Goal: Check status: Check status

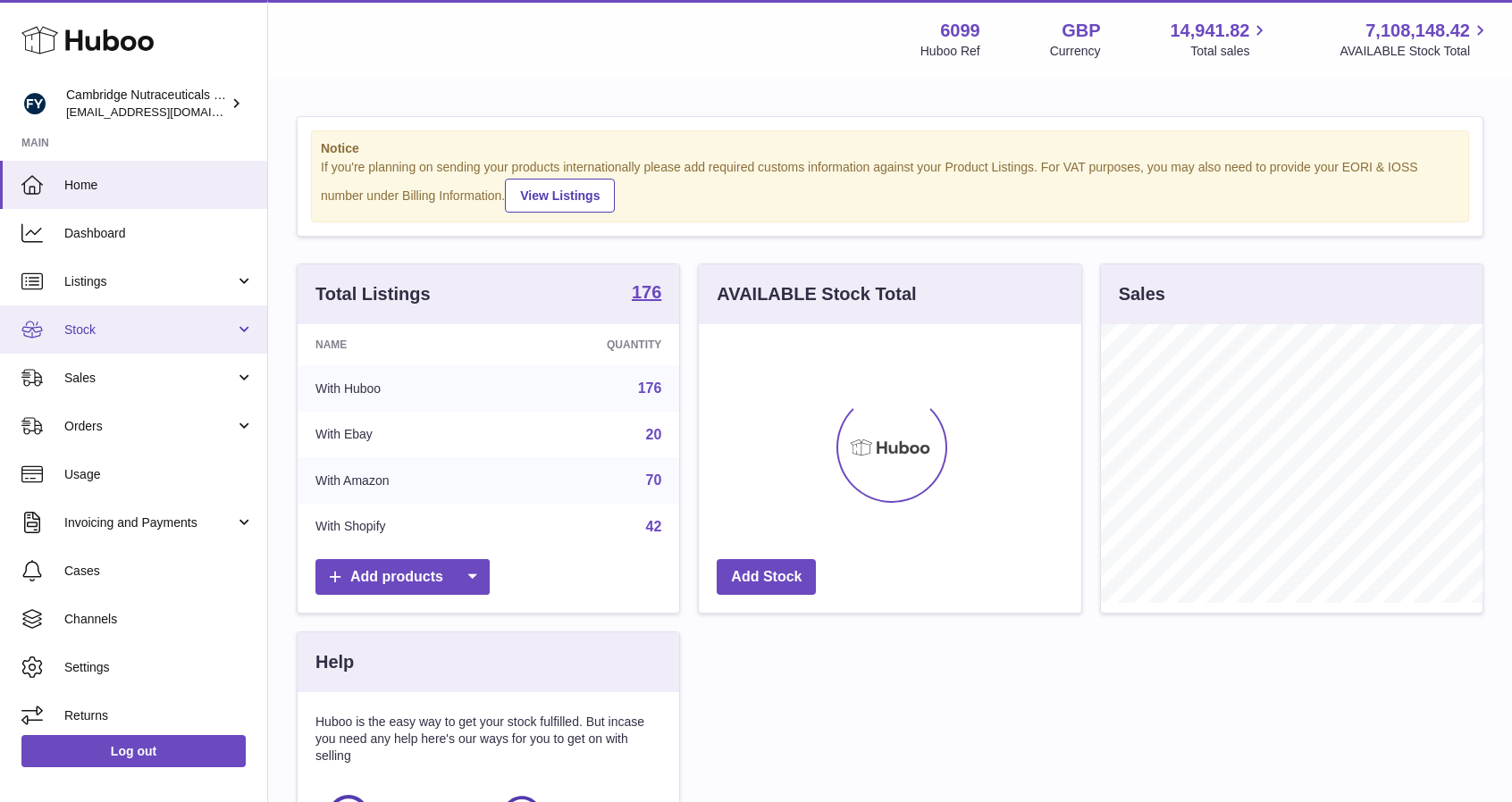
scroll to position [279, 383]
click at [81, 338] on link "Stock" at bounding box center [133, 329] width 267 height 48
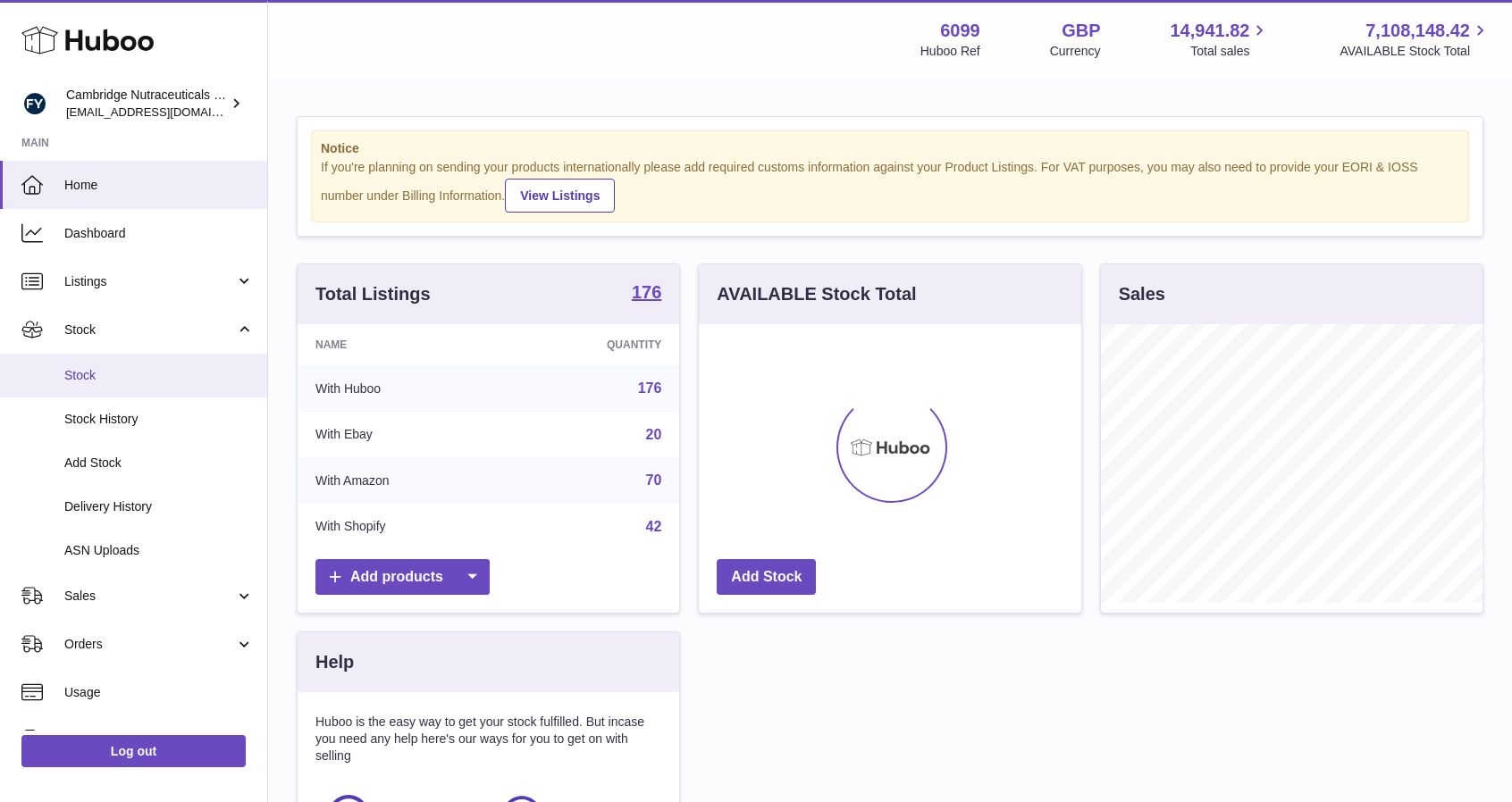
click at [86, 365] on link "Stock" at bounding box center [133, 376] width 267 height 43
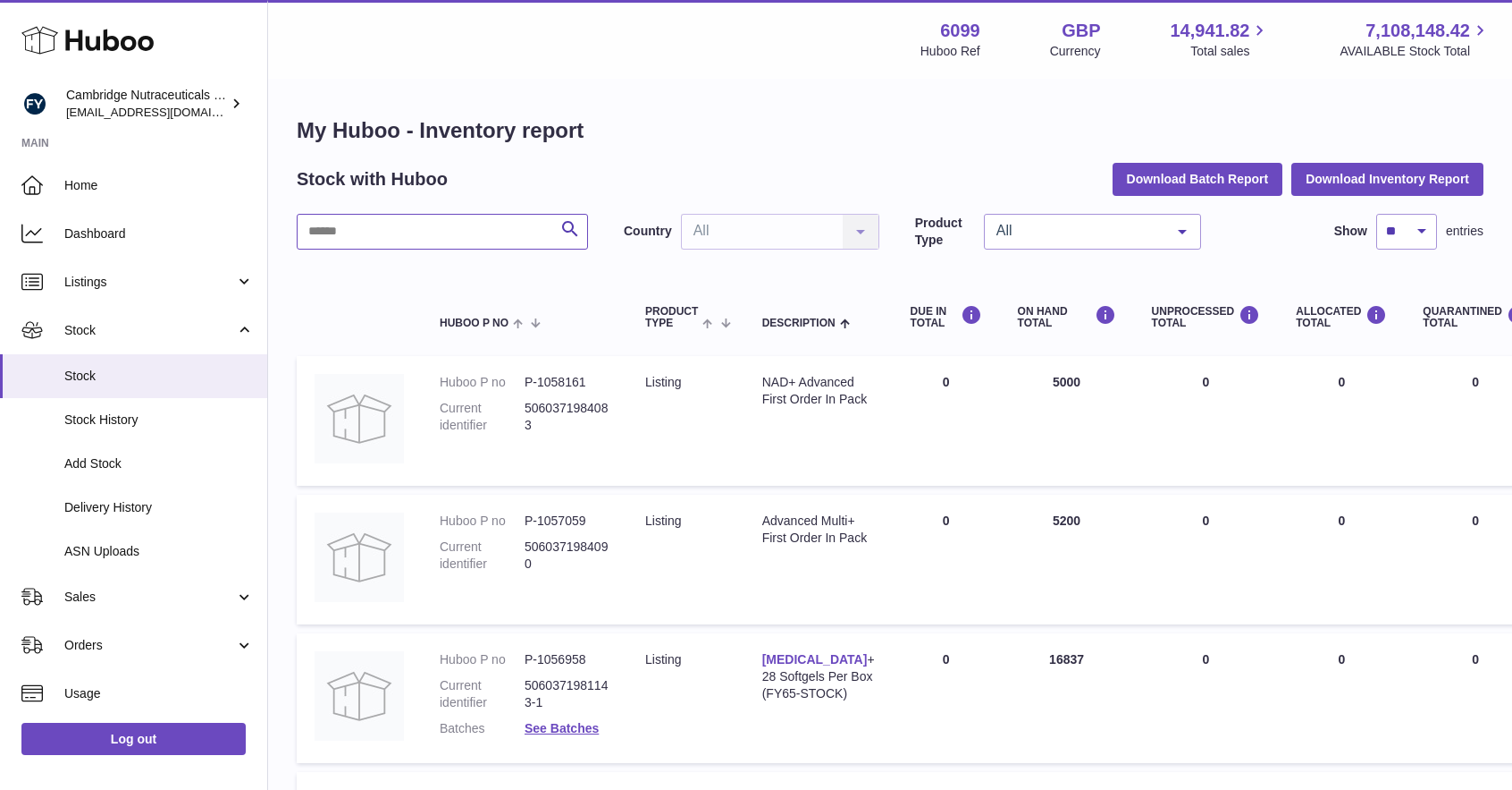
click at [485, 233] on input "text" at bounding box center [442, 231] width 291 height 36
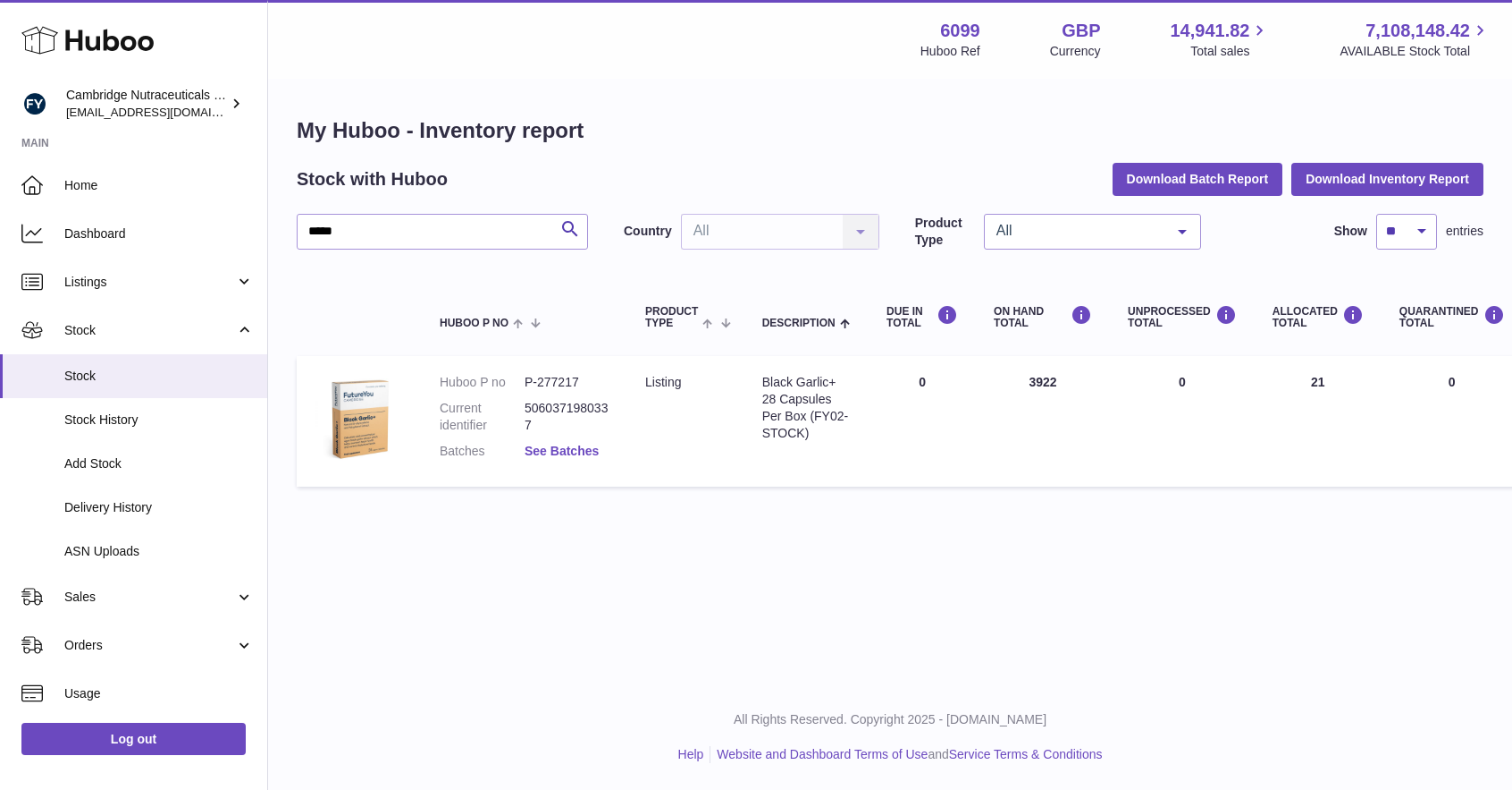
click at [574, 442] on dd "See Batches" at bounding box center [567, 450] width 85 height 17
click at [583, 450] on link "See Batches" at bounding box center [562, 450] width 74 height 14
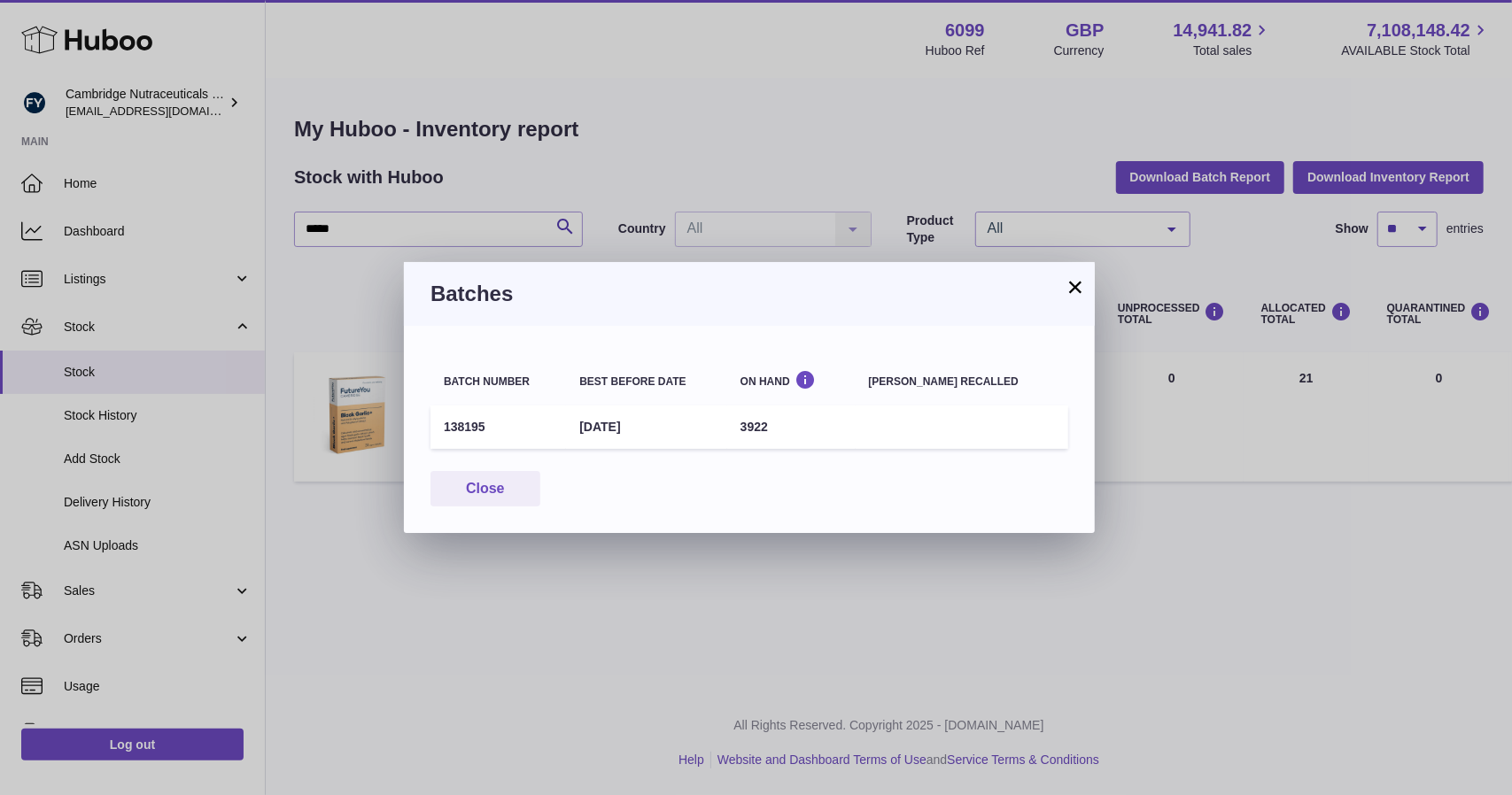
drag, startPoint x: 1074, startPoint y: 285, endPoint x: 386, endPoint y: 212, distance: 691.9
click at [1074, 283] on button "×" at bounding box center [1076, 287] width 22 height 22
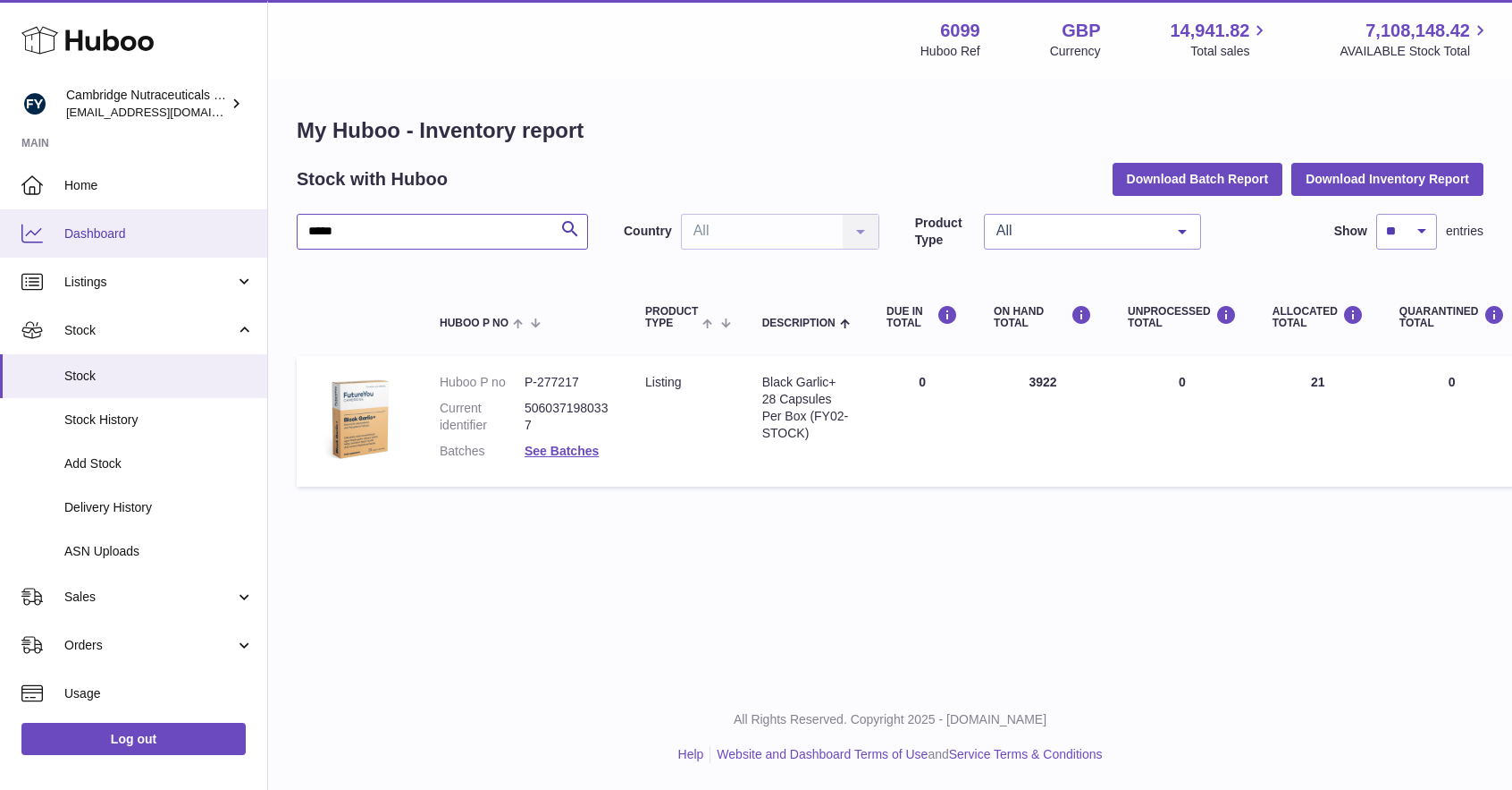
drag, startPoint x: 343, startPoint y: 231, endPoint x: 54, endPoint y: 242, distance: 289.2
click at [54, 248] on div "Huboo Cambridge Nutraceuticals Ltd [EMAIL_ADDRESS][DOMAIN_NAME] Main Home Dashb…" at bounding box center [756, 395] width 1512 height 790
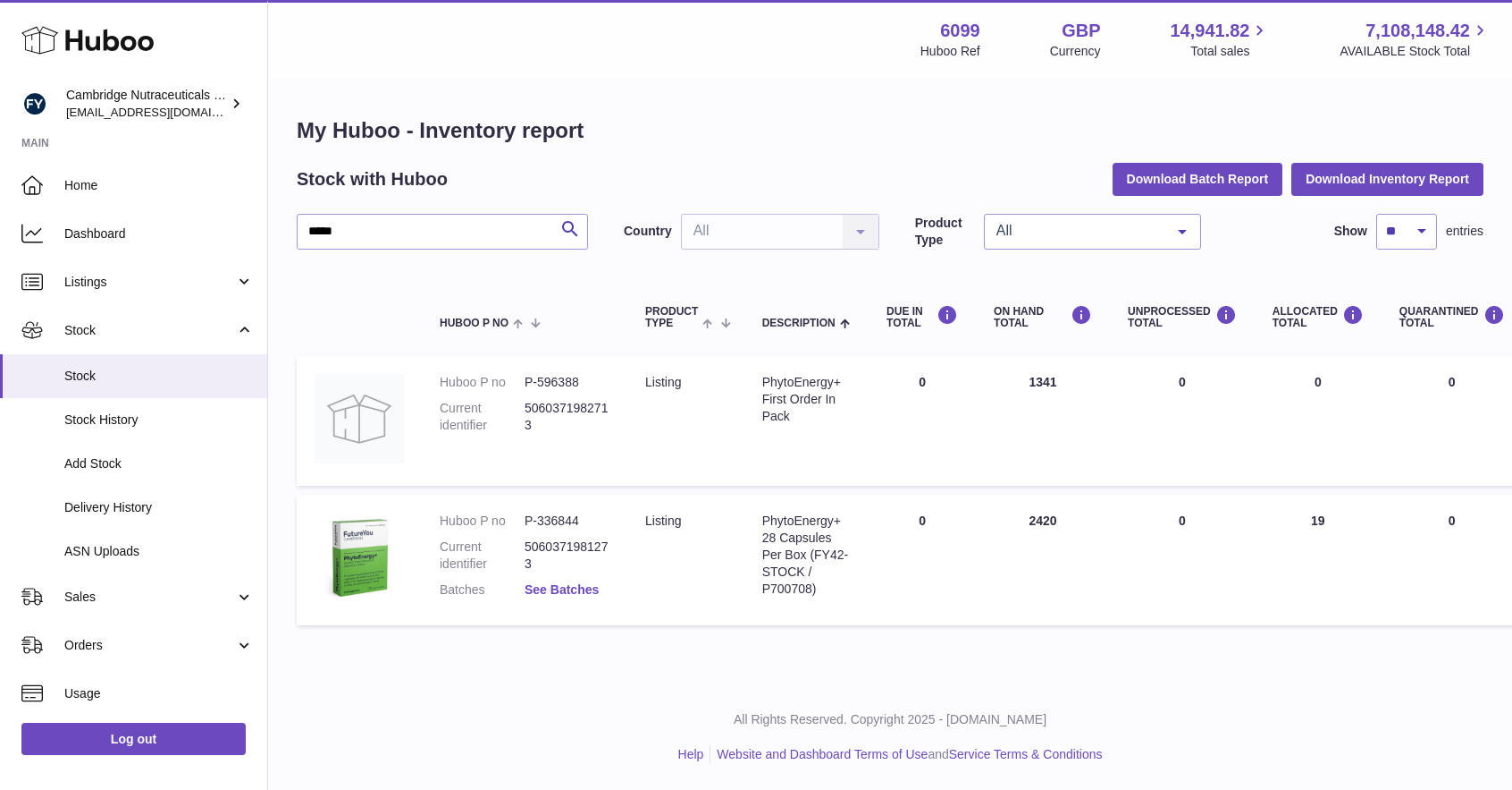
click at [558, 592] on link "See Batches" at bounding box center [562, 590] width 74 height 14
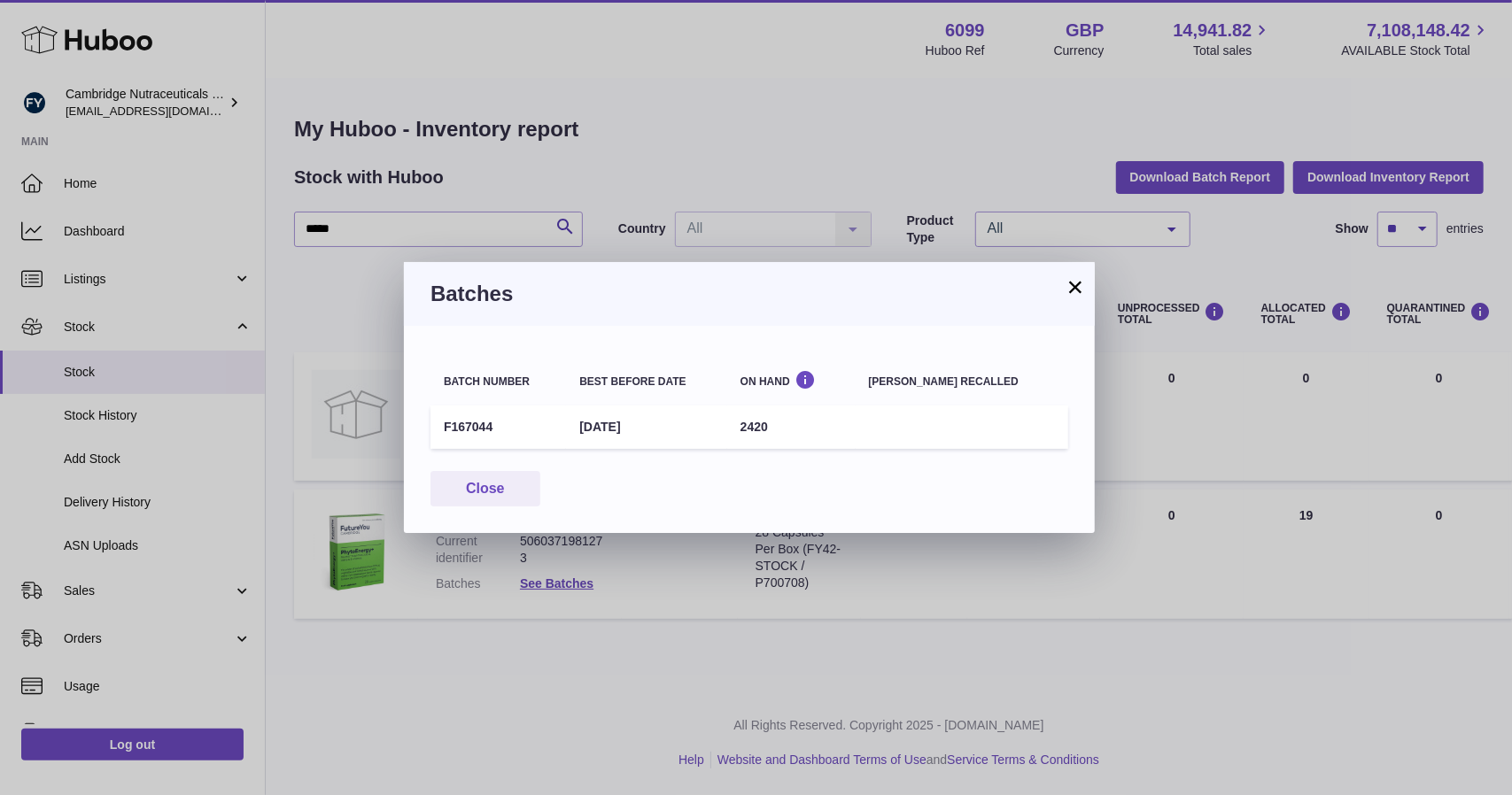
drag, startPoint x: 1072, startPoint y: 279, endPoint x: 917, endPoint y: 277, distance: 155.0
click at [1072, 279] on button "×" at bounding box center [1076, 287] width 22 height 22
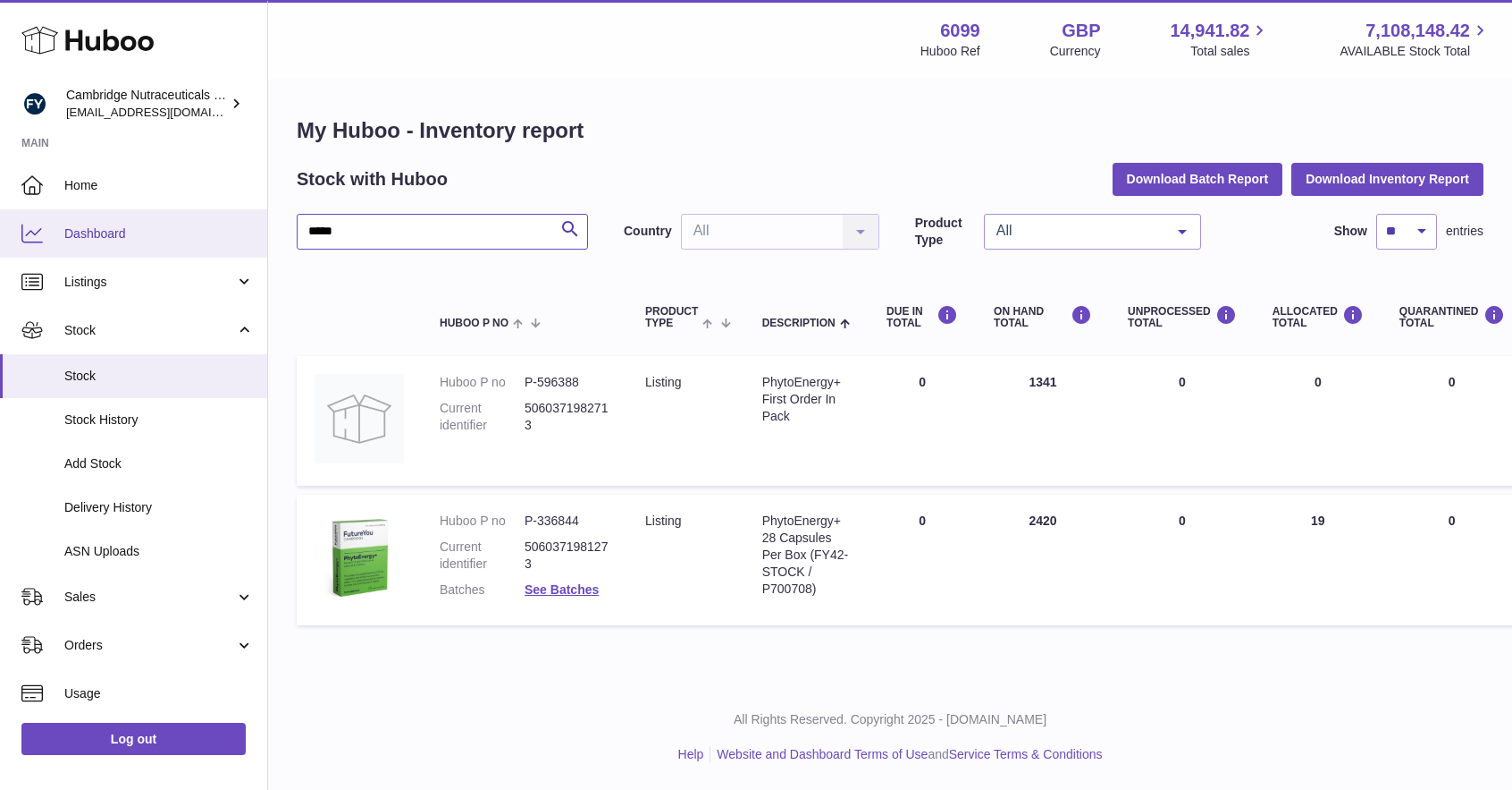
drag, startPoint x: 441, startPoint y: 232, endPoint x: 244, endPoint y: 216, distance: 197.6
click at [234, 224] on div "Huboo Cambridge Nutraceuticals Ltd [EMAIL_ADDRESS][DOMAIN_NAME] Main Home Dashb…" at bounding box center [756, 395] width 1512 height 790
type input "********"
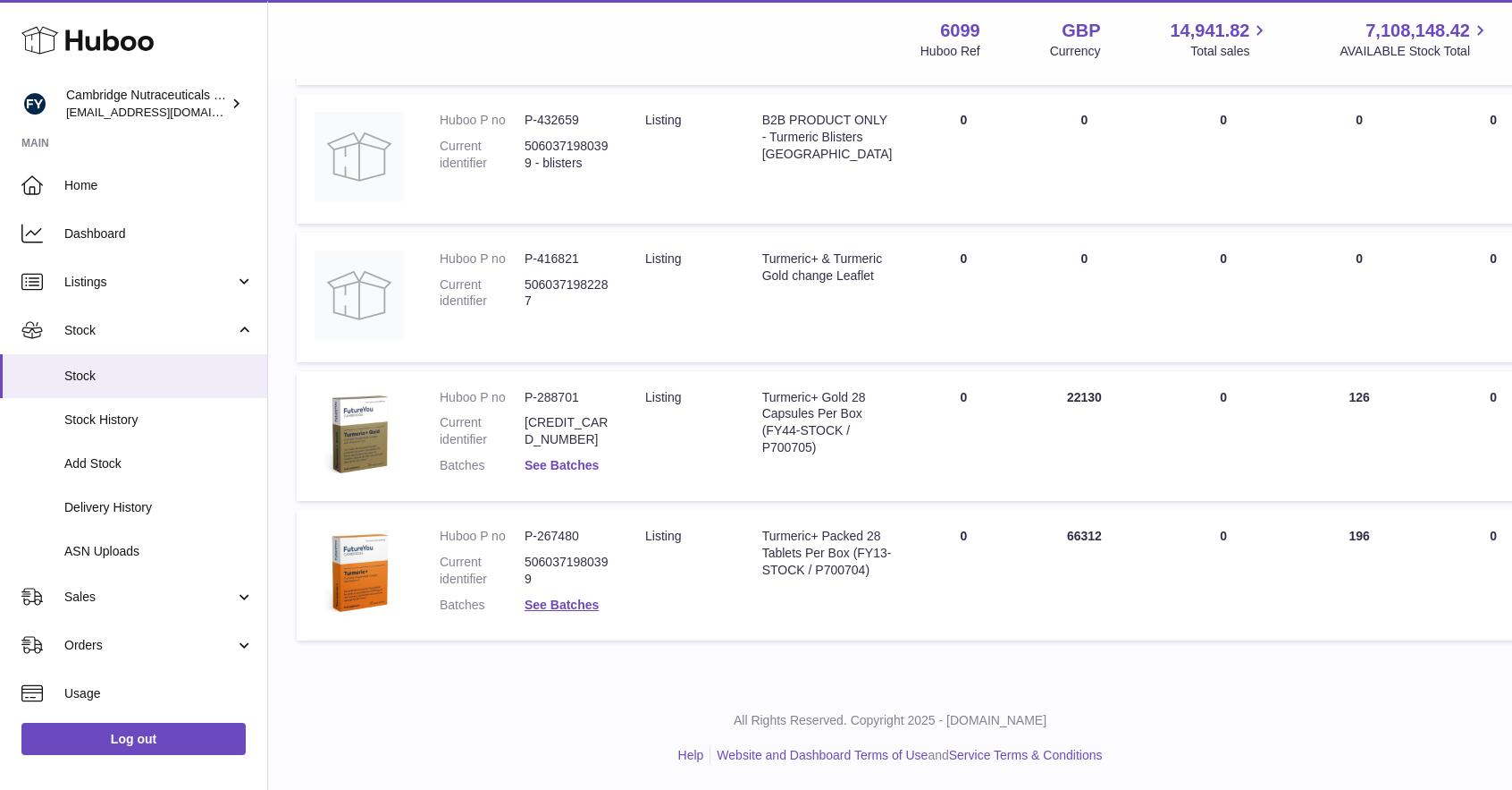
click at [549, 464] on link "See Batches" at bounding box center [562, 465] width 74 height 14
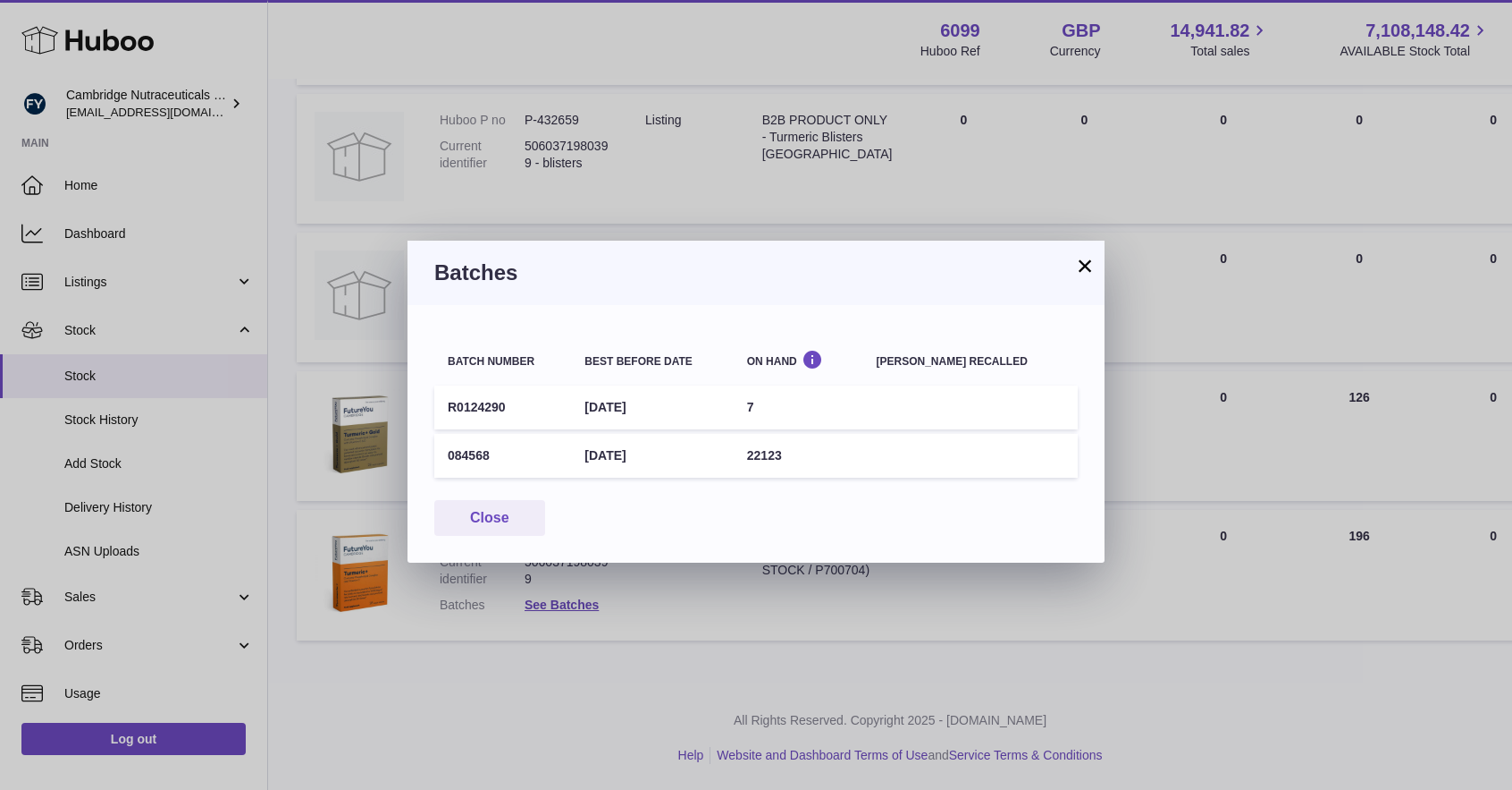
scroll to position [665, 0]
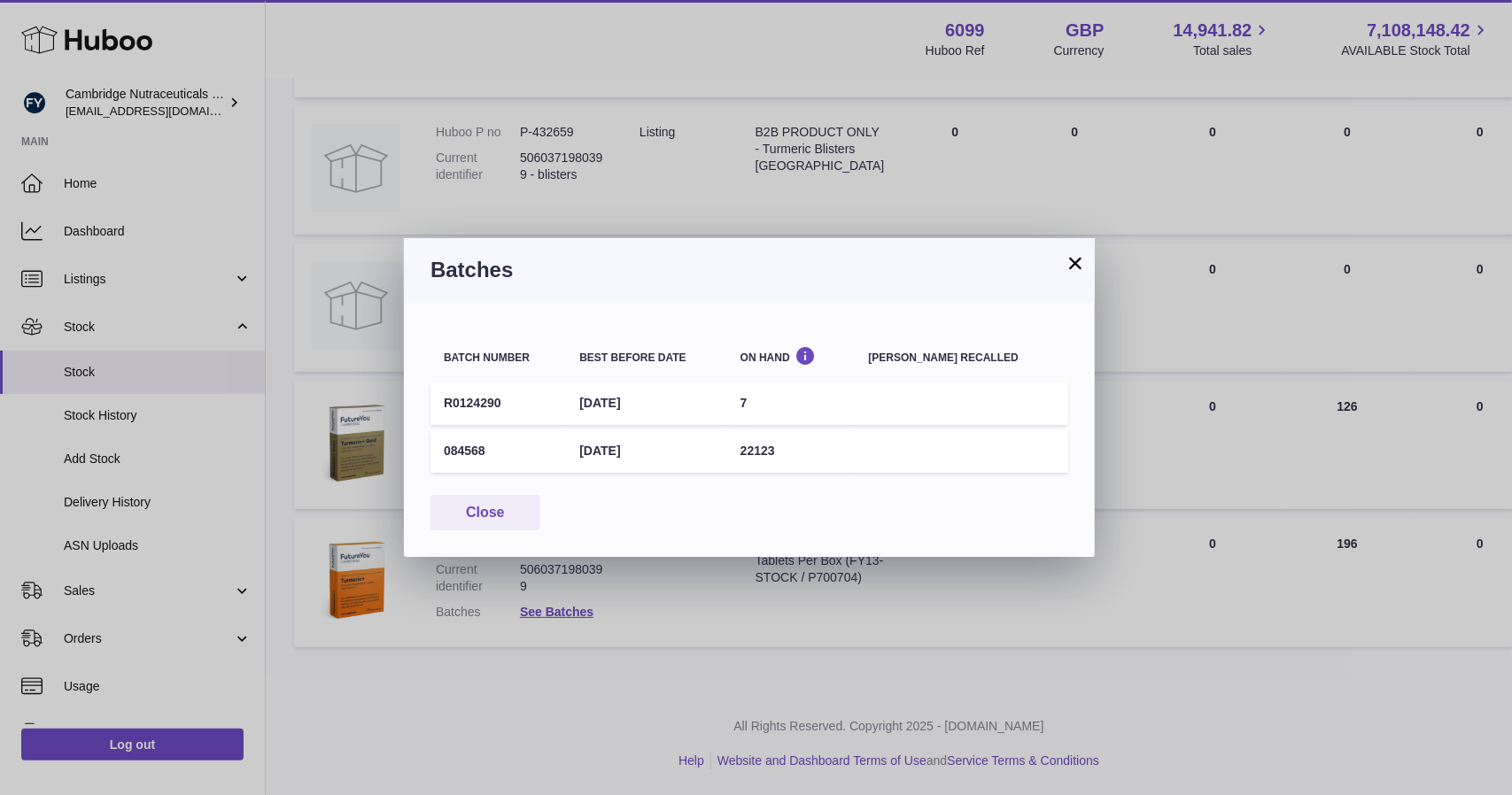
click at [1068, 258] on button "×" at bounding box center [1076, 263] width 22 height 22
